Goal: Register for event/course

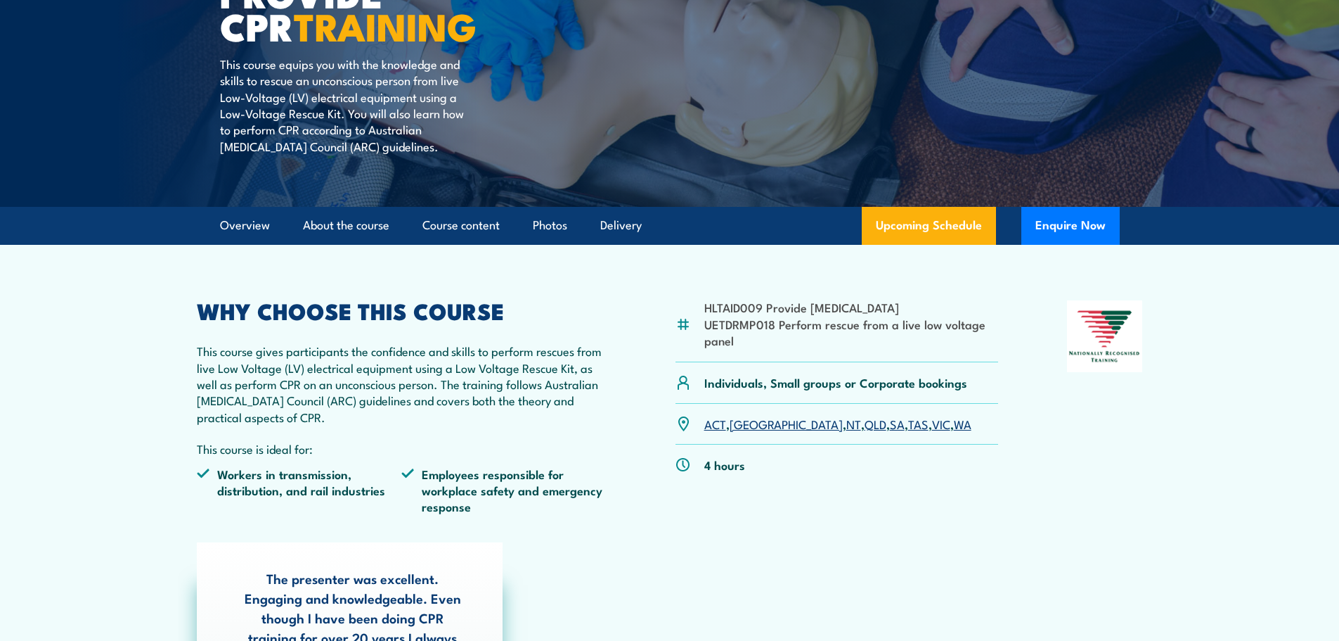
scroll to position [141, 0]
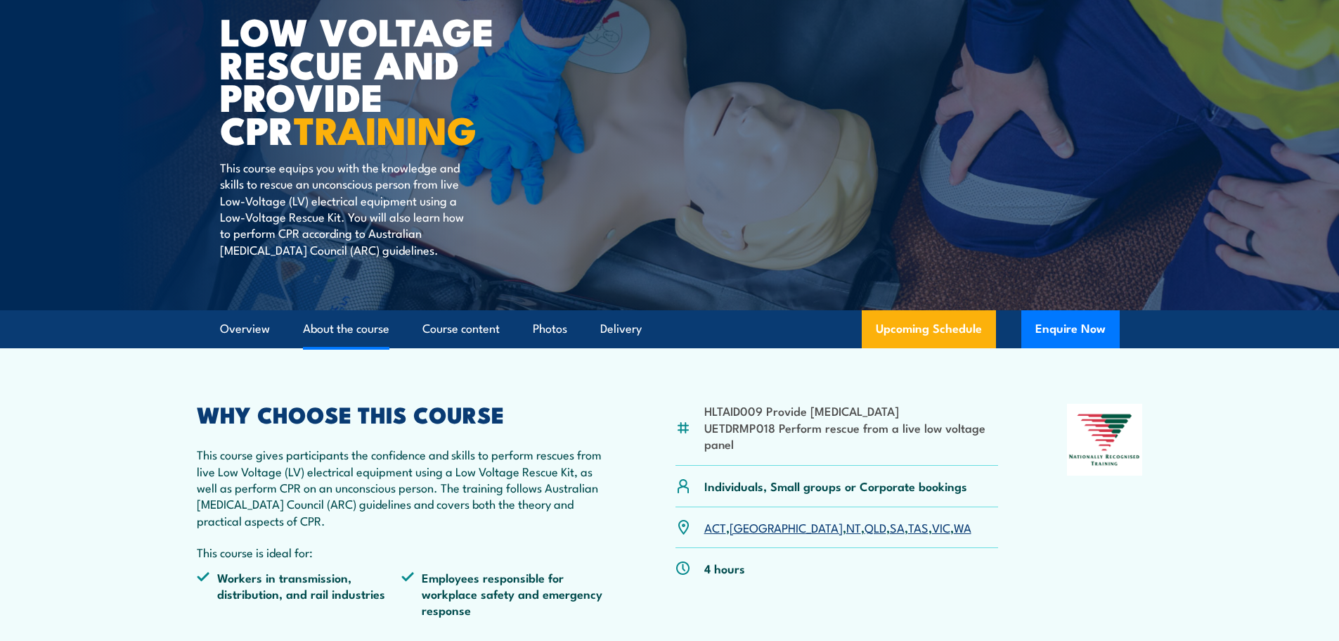
click at [377, 327] on link "About the course" at bounding box center [346, 328] width 86 height 37
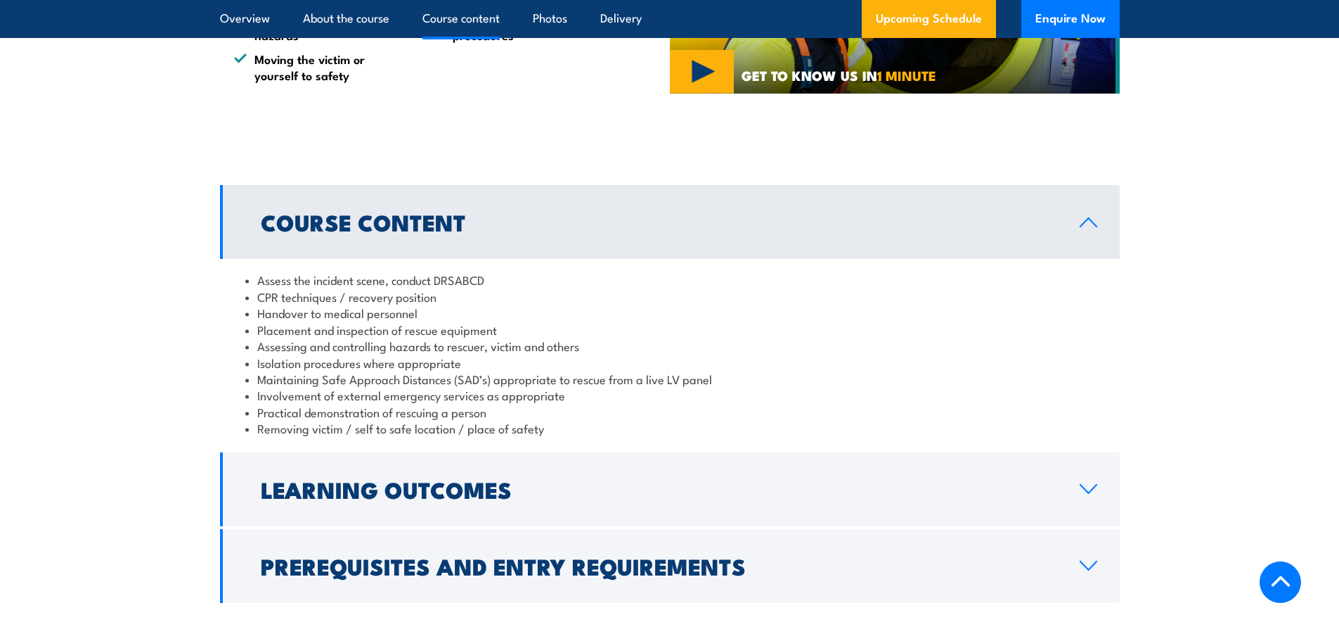
scroll to position [1252, 0]
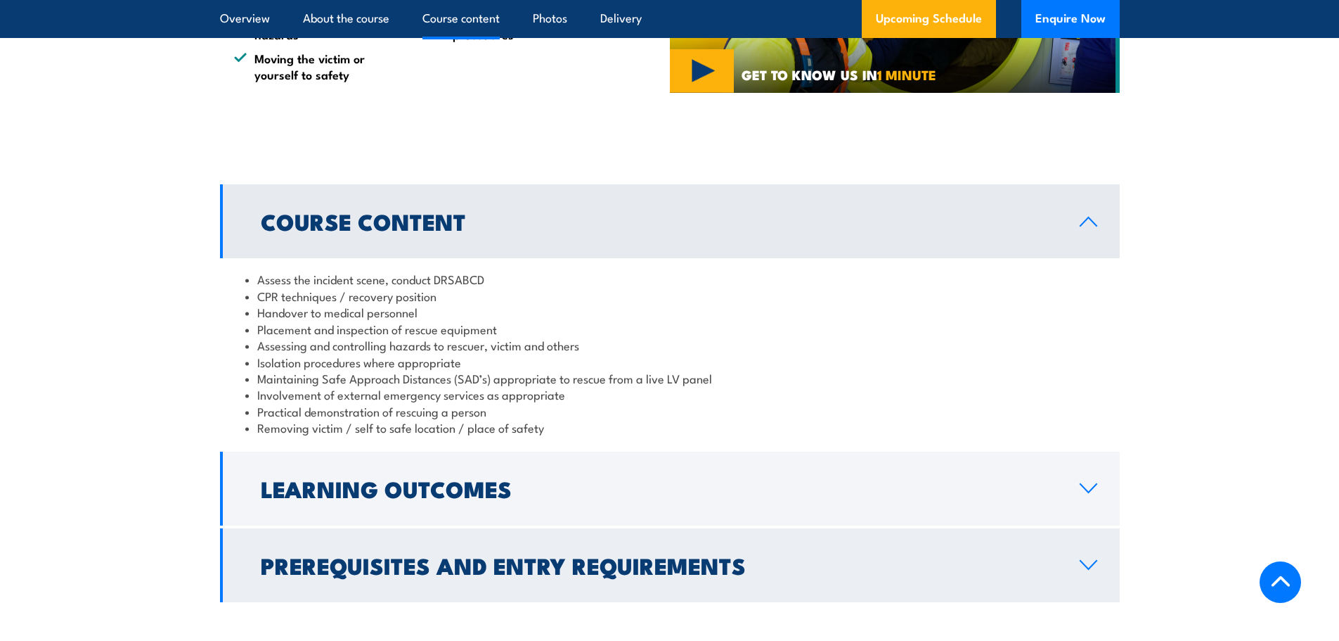
click at [715, 528] on link "Prerequisites and Entry Requirements" at bounding box center [670, 565] width 900 height 74
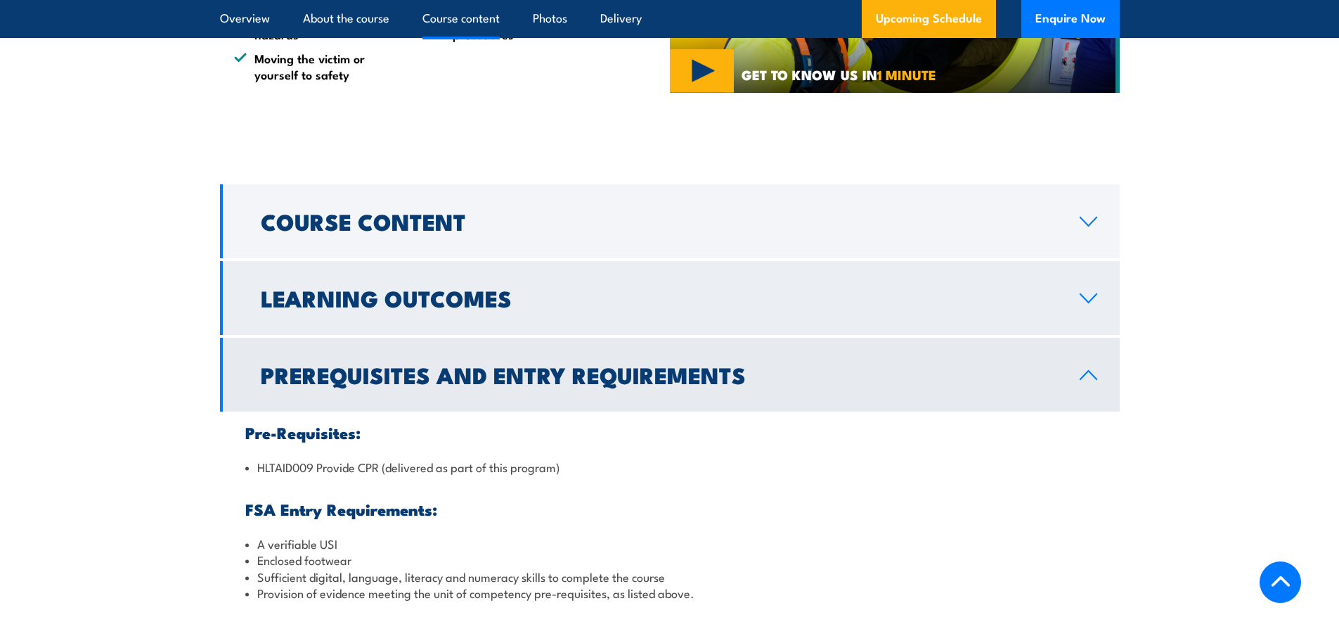
click at [491, 308] on link "Learning Outcomes" at bounding box center [670, 298] width 900 height 74
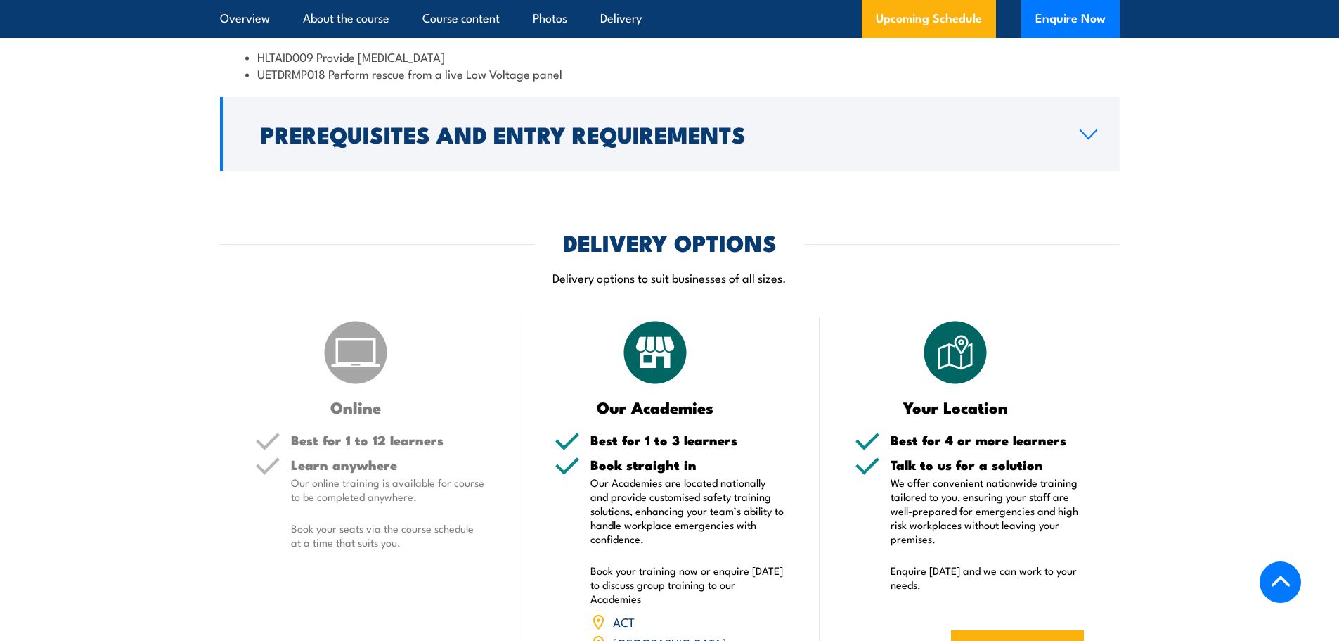
scroll to position [1603, 0]
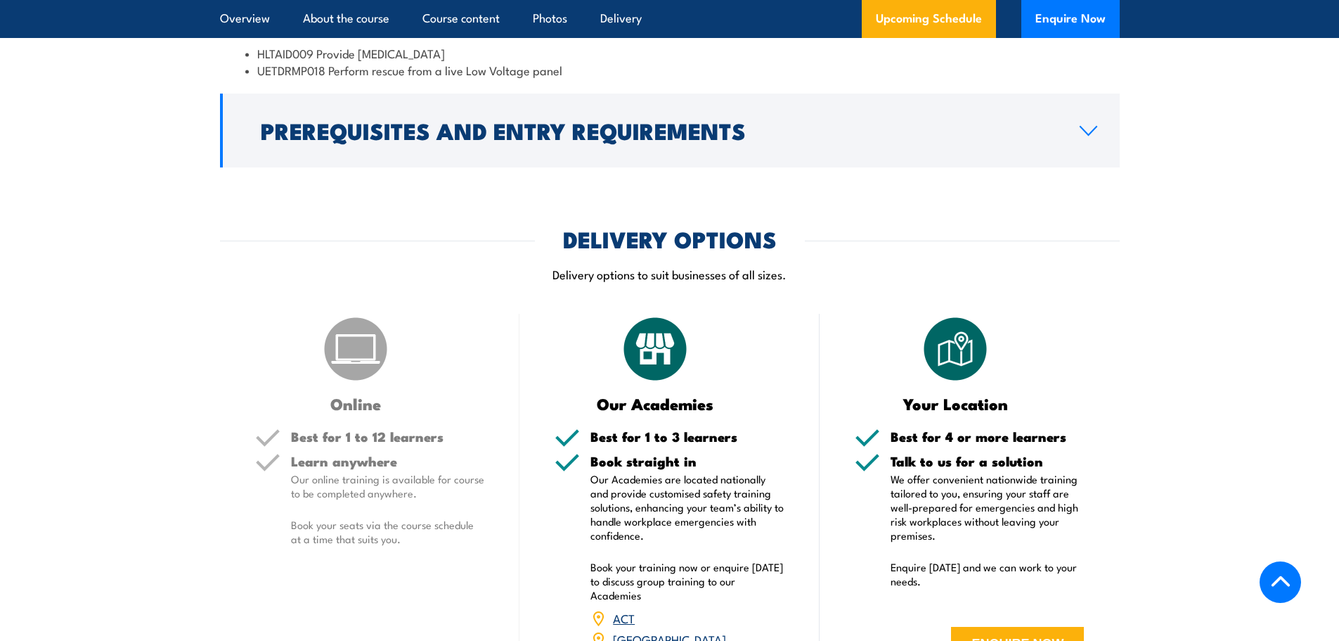
click at [345, 343] on img at bounding box center [356, 349] width 70 height 70
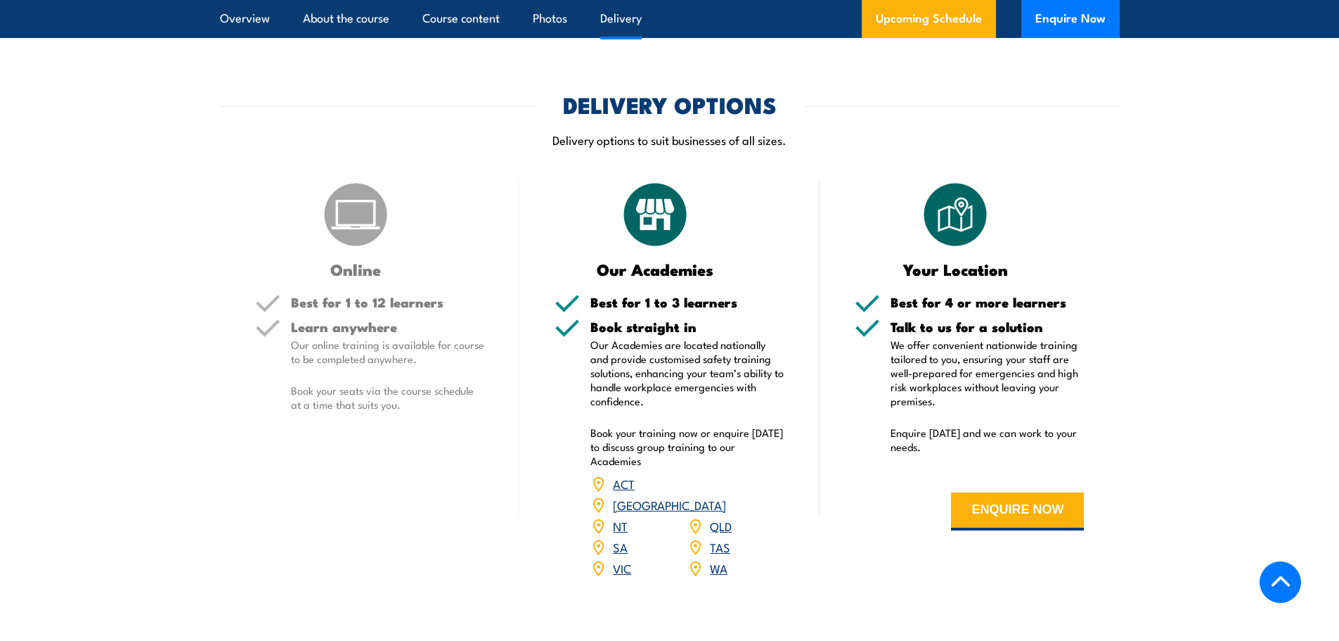
scroll to position [1744, 0]
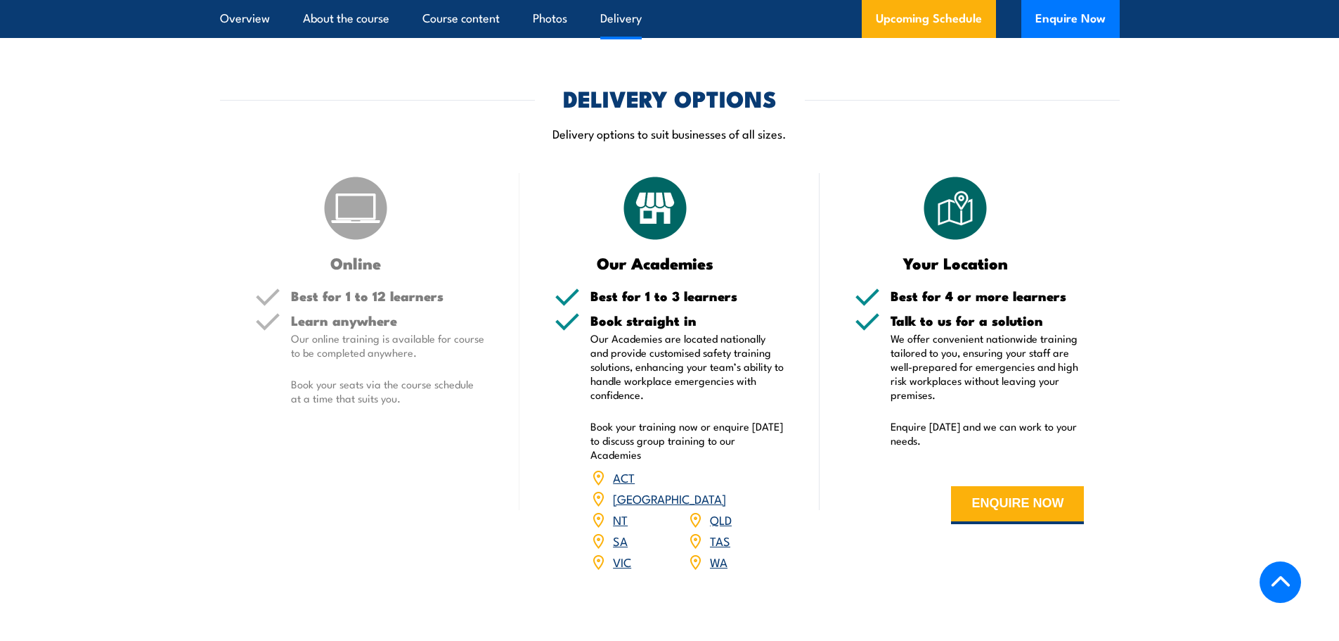
click at [726, 489] on link "[GEOGRAPHIC_DATA]" at bounding box center [669, 497] width 113 height 17
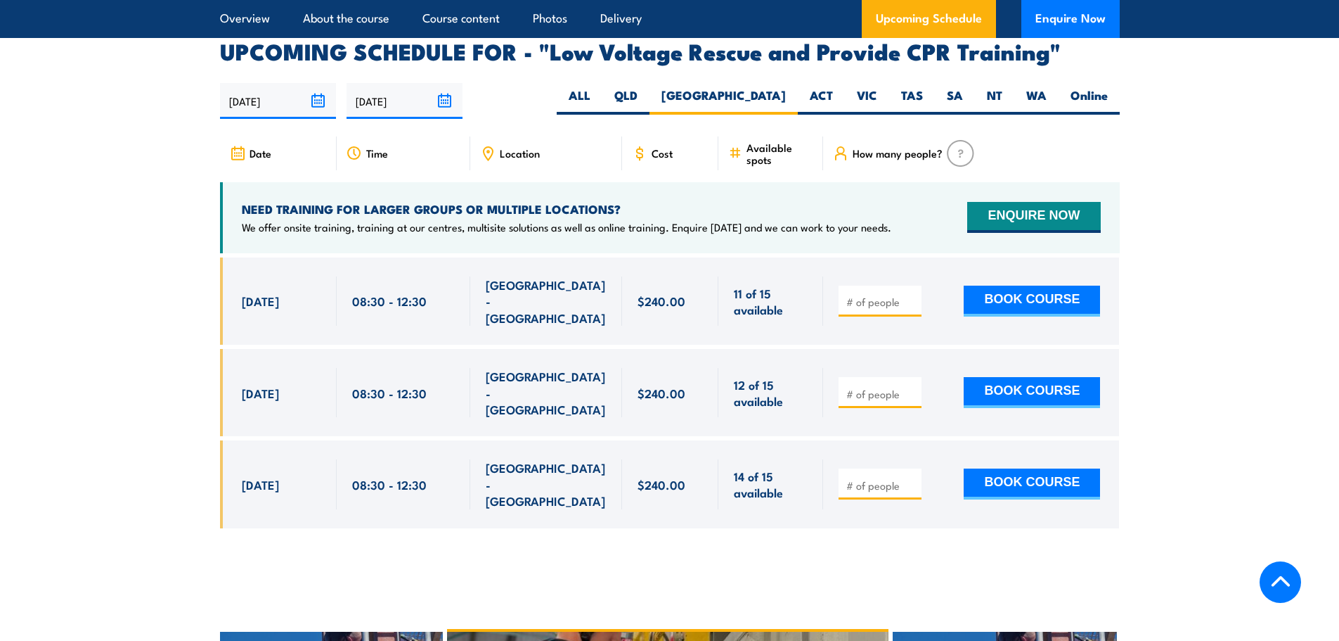
click at [567, 450] on div at bounding box center [670, 403] width 900 height 292
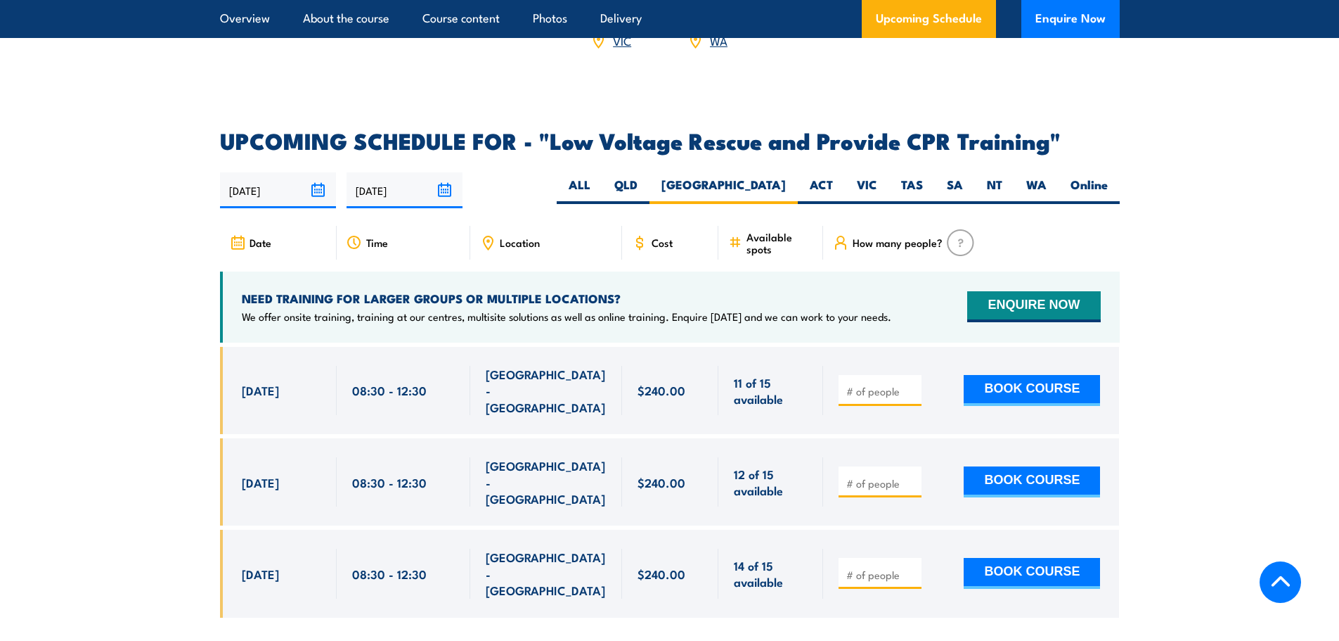
scroll to position [2085, 0]
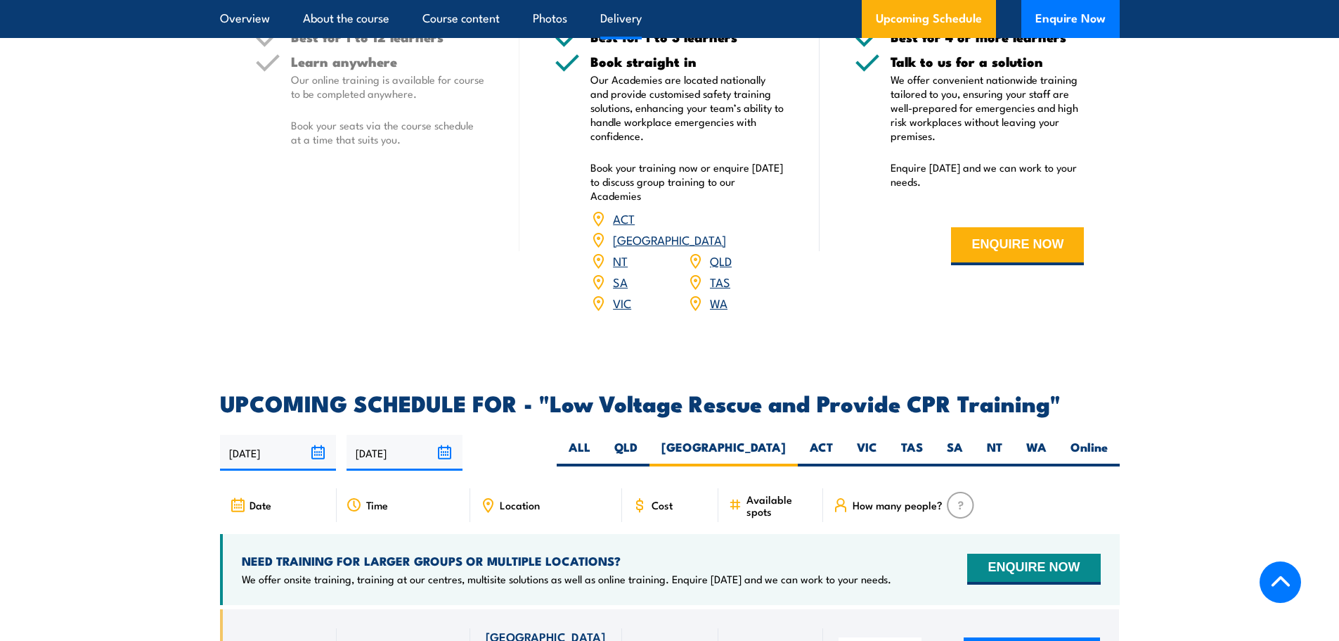
click at [143, 231] on section "DELIVERY OPTIONS Delivery options to suit businesses of all sizes. Online Best …" at bounding box center [669, 80] width 1339 height 501
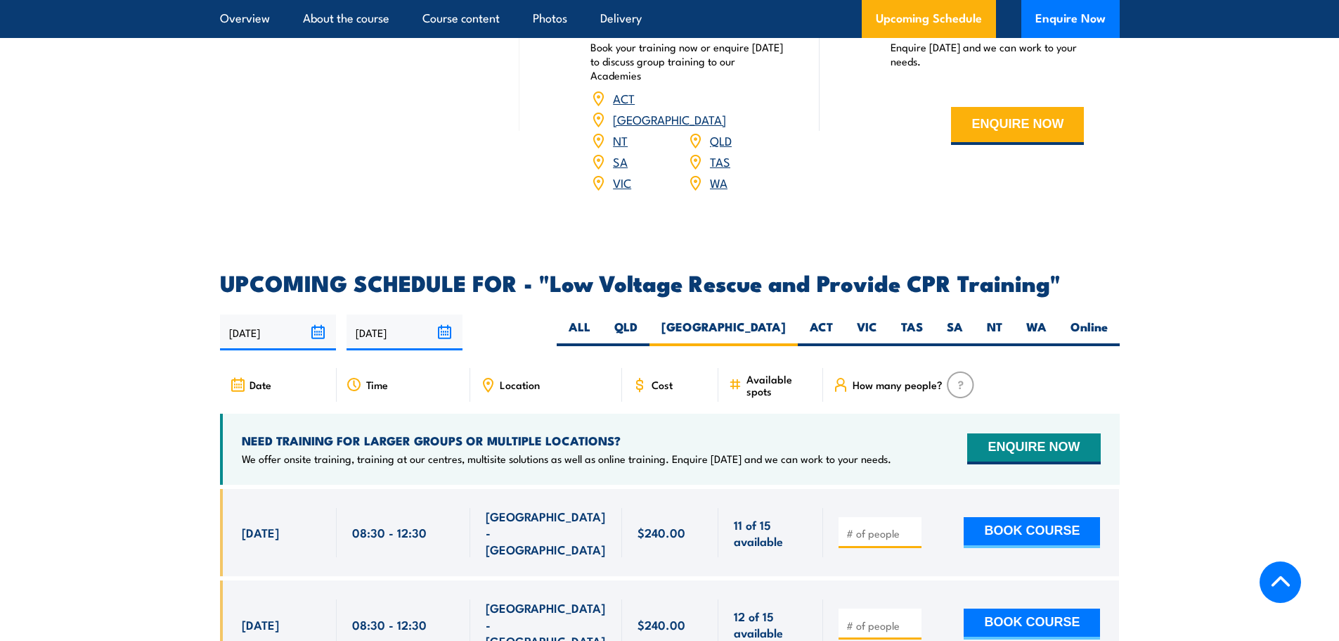
scroll to position [2225, 0]
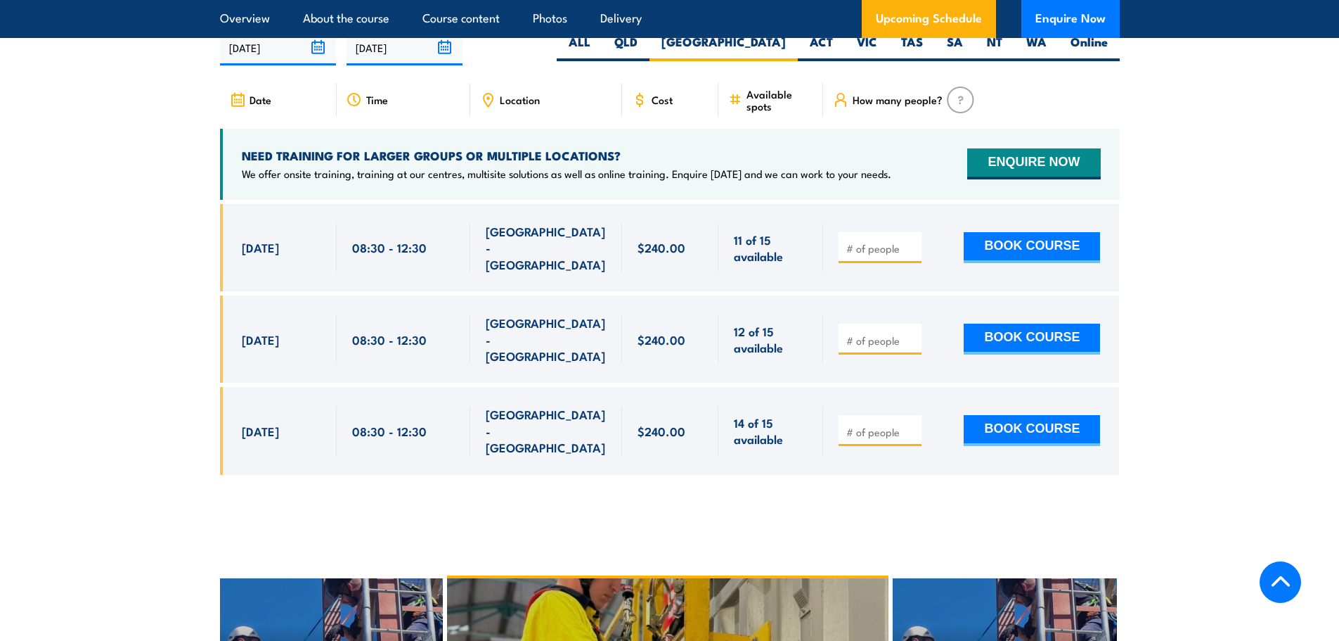
scroll to position [2647, 0]
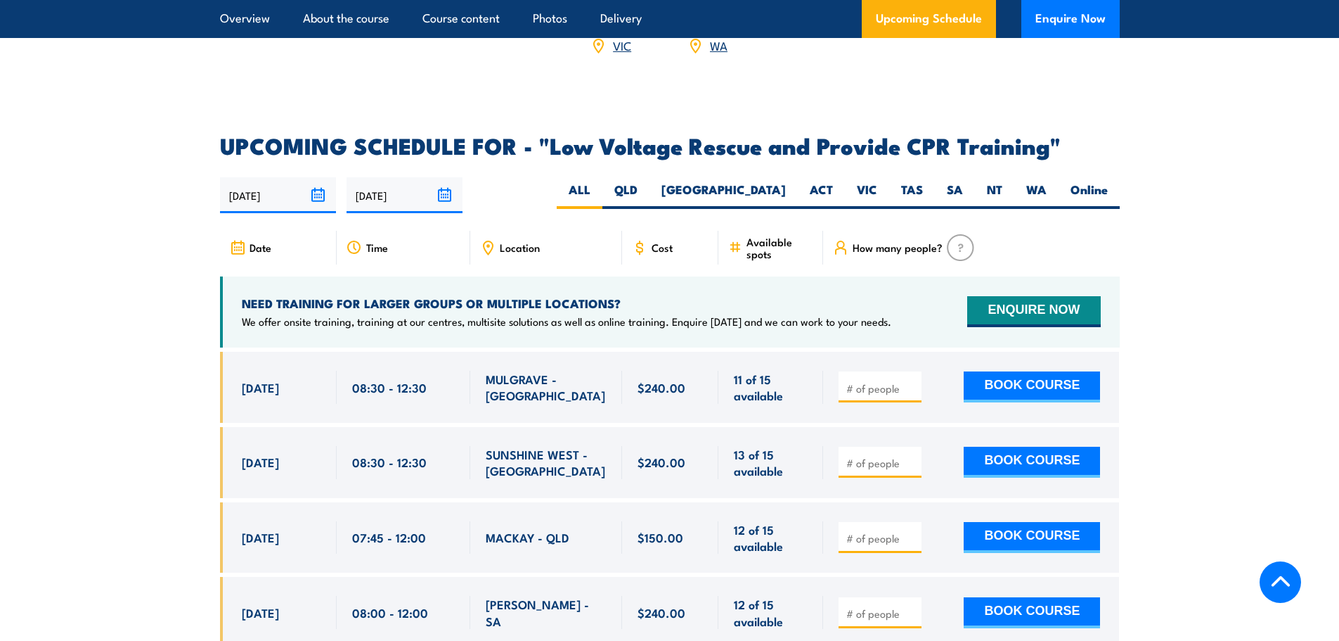
scroll to position [2460, 0]
